Goal: Information Seeking & Learning: Learn about a topic

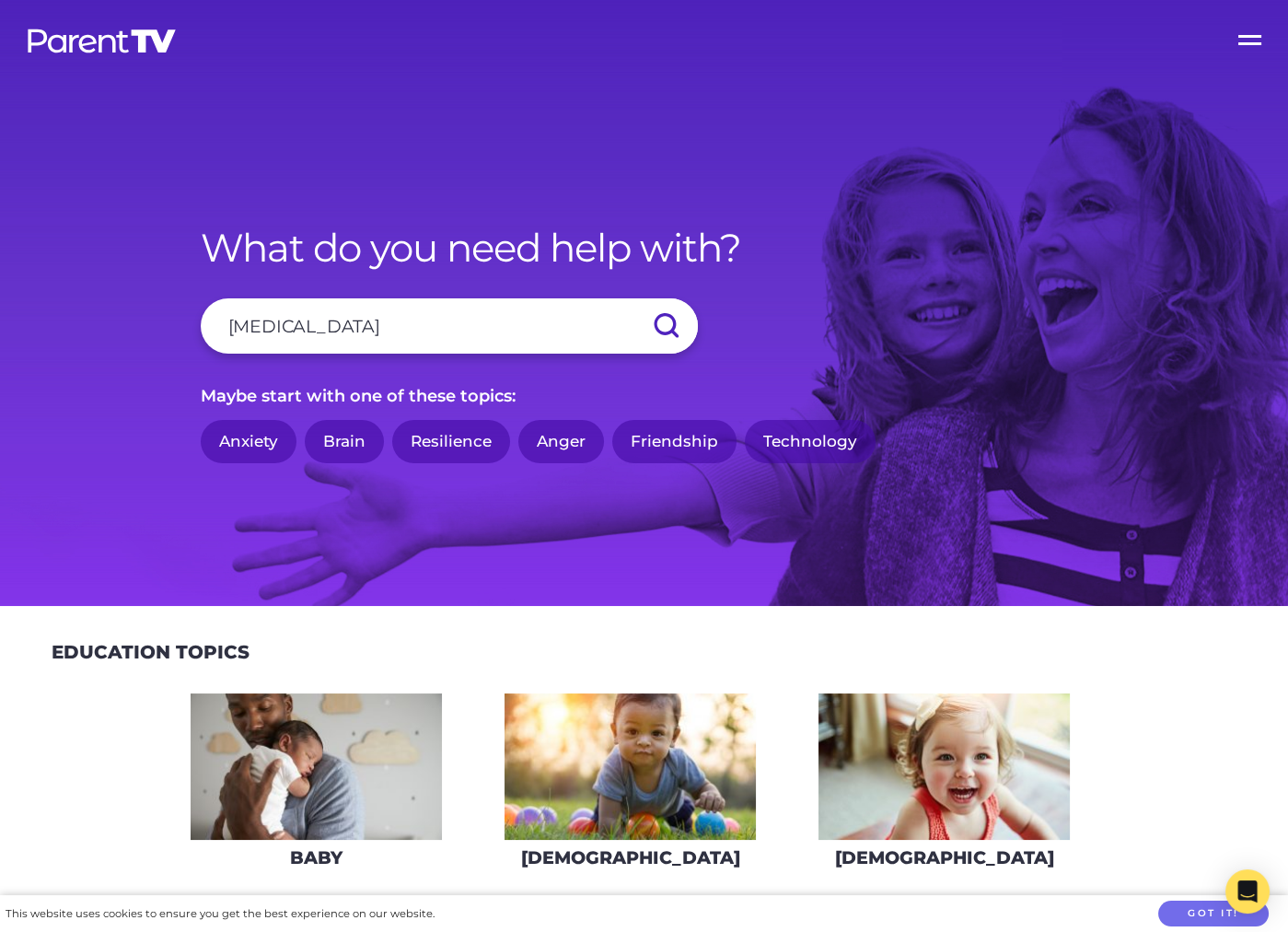
type input "[MEDICAL_DATA]"
click at [634, 298] on input "submit" at bounding box center [666, 325] width 64 height 56
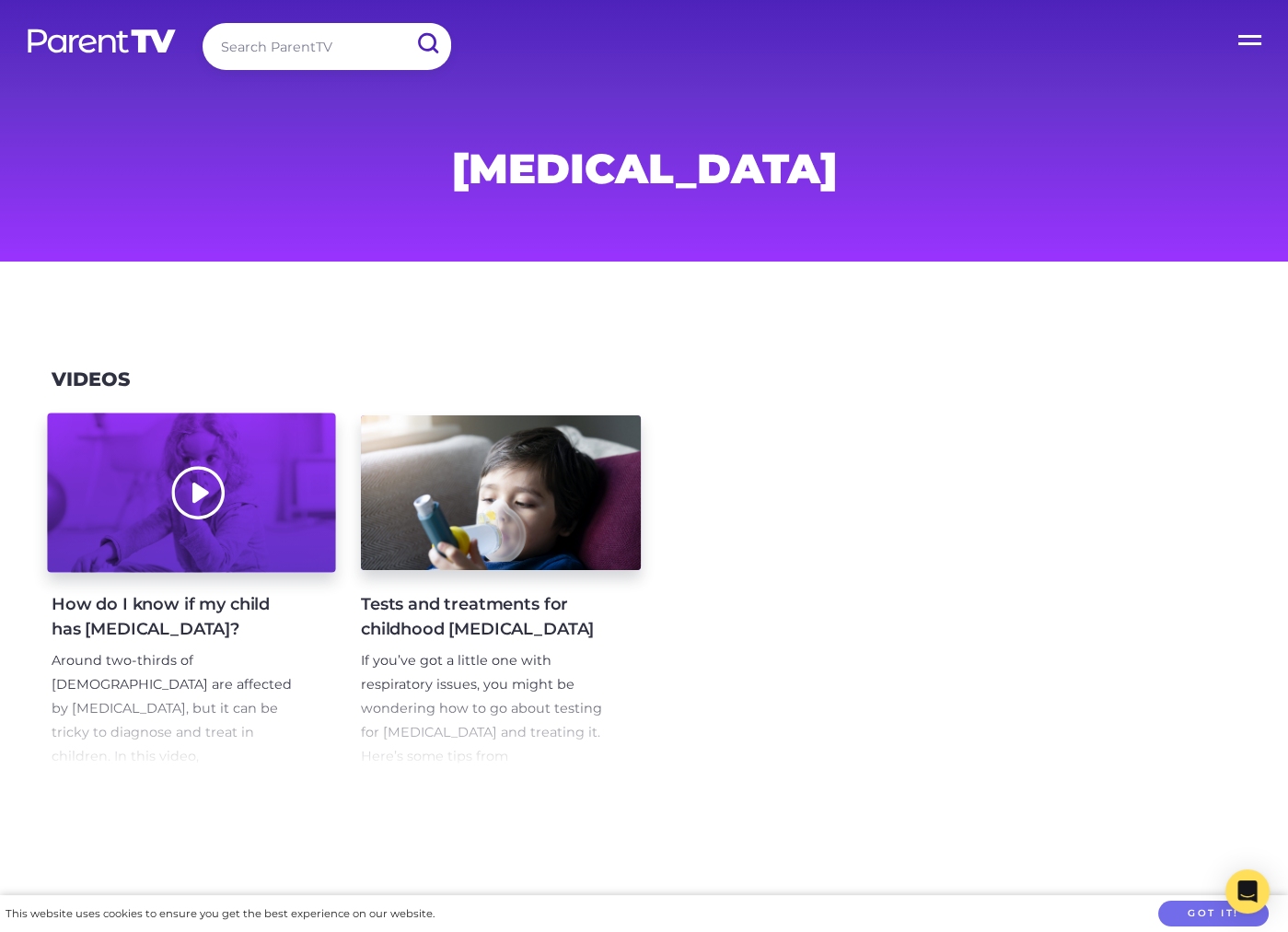
click at [323, 532] on div at bounding box center [191, 492] width 289 height 159
